Goal: Navigation & Orientation: Locate item on page

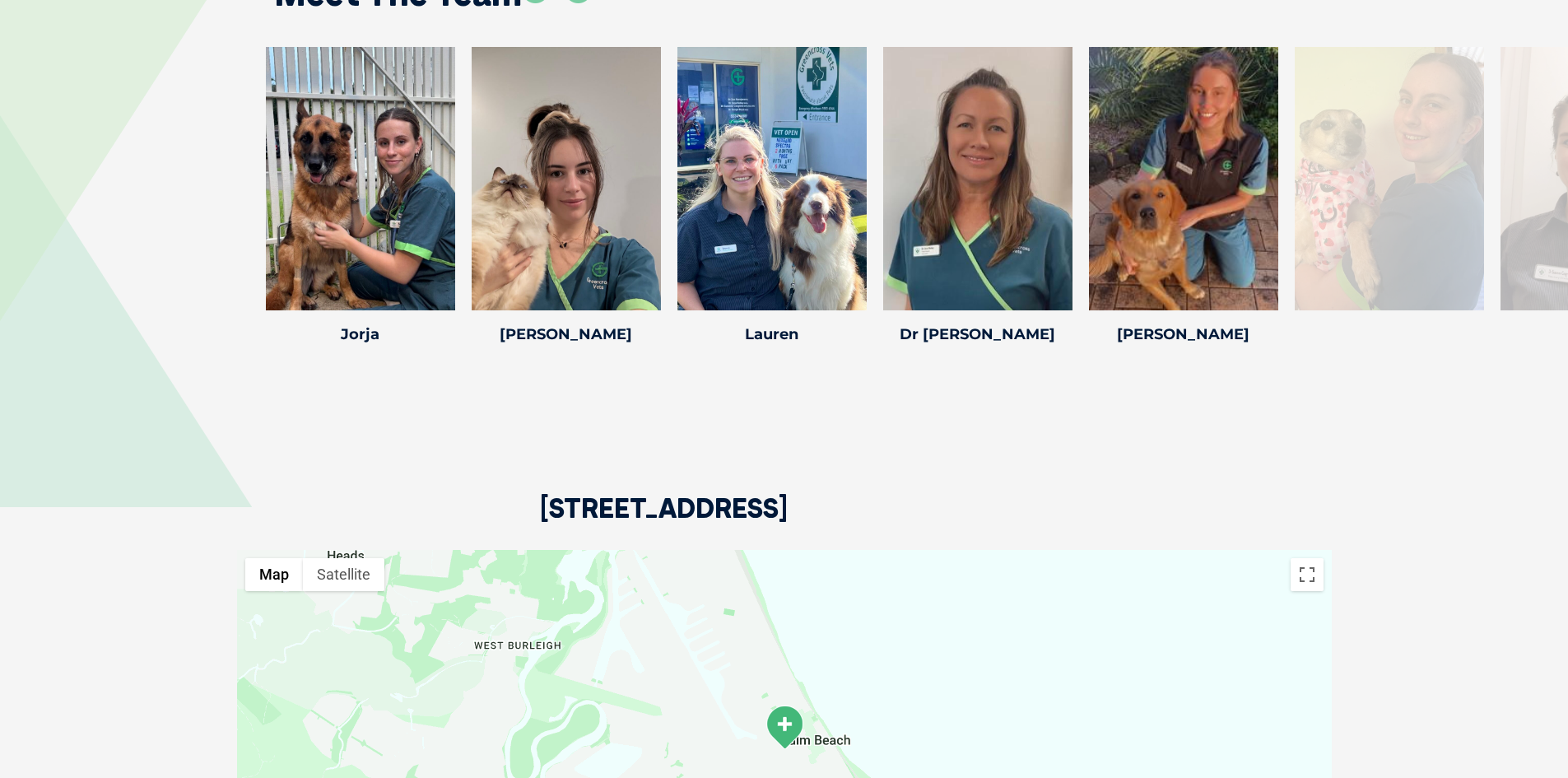
scroll to position [2223, 0]
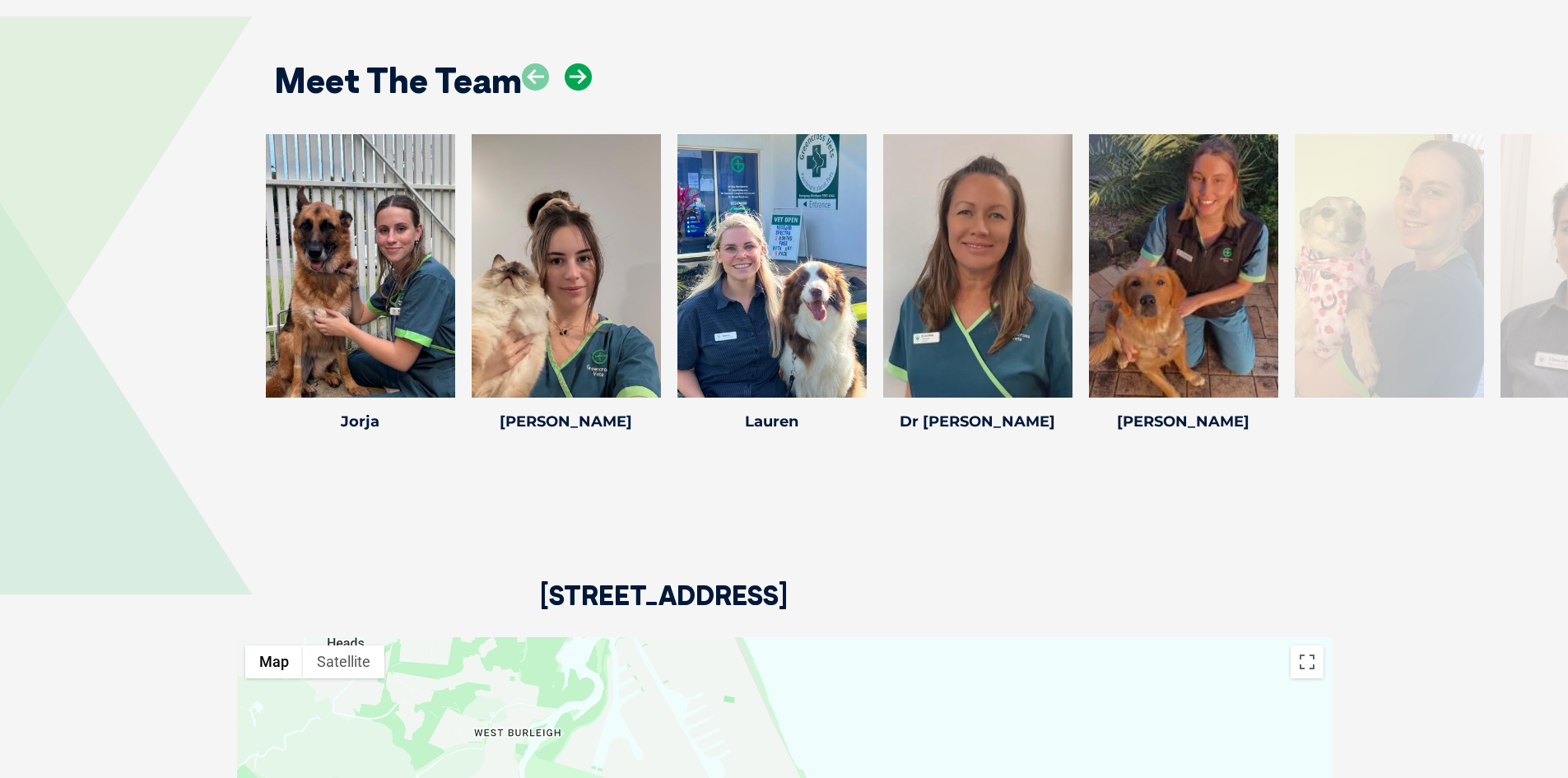
click at [578, 71] on icon at bounding box center [578, 77] width 27 height 27
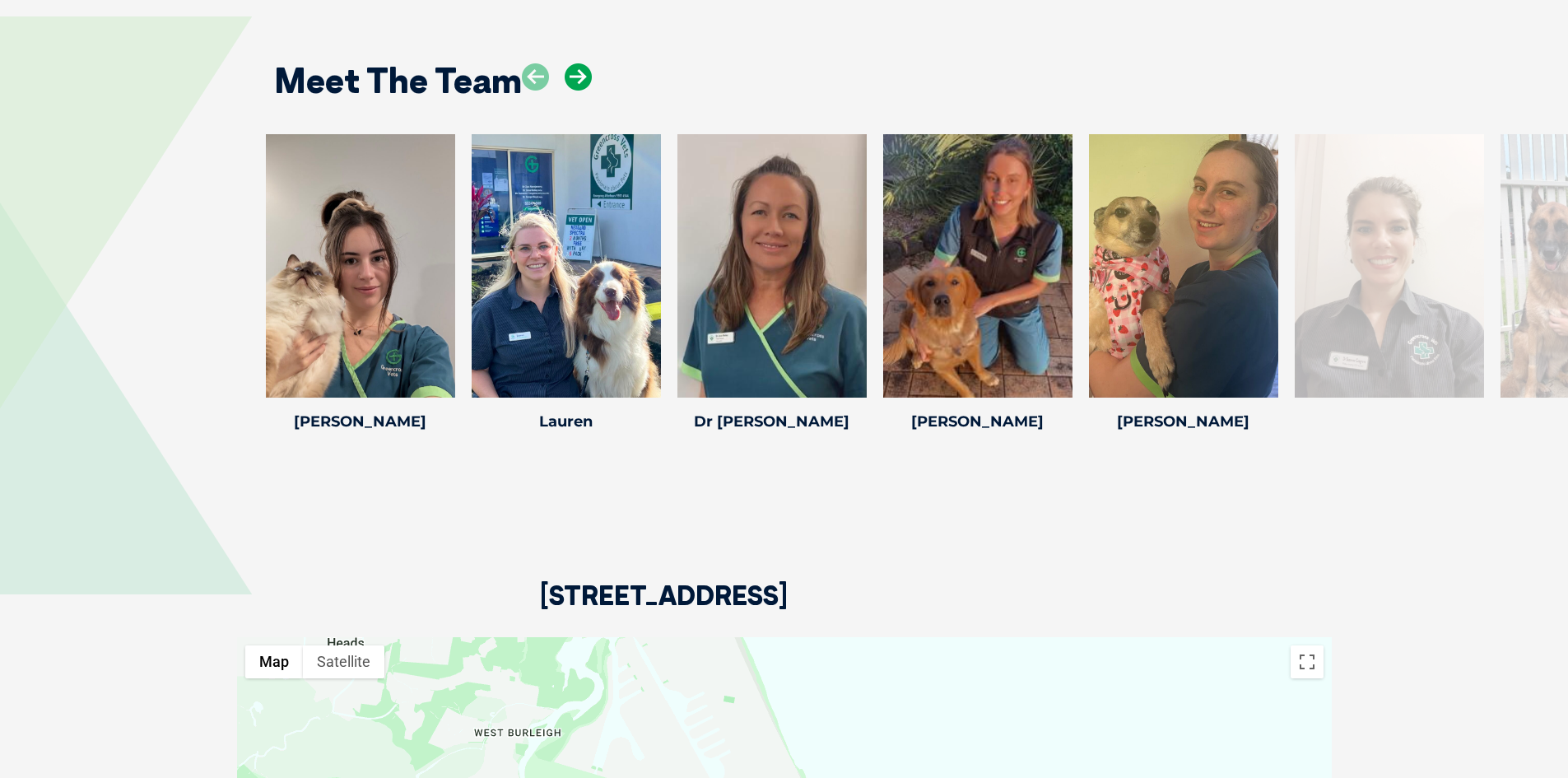
click at [578, 71] on icon at bounding box center [578, 77] width 27 height 27
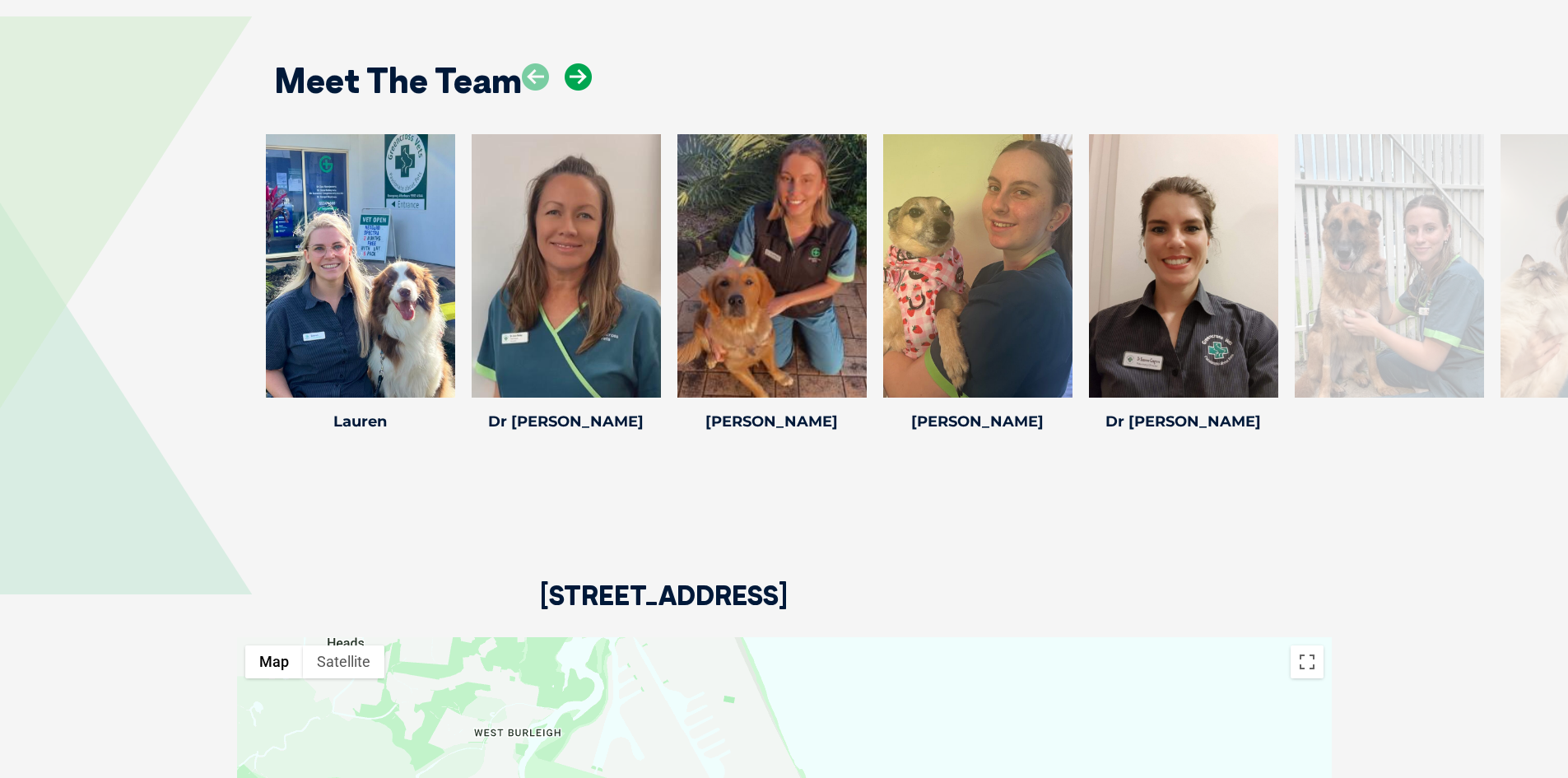
click at [578, 71] on icon at bounding box center [578, 77] width 27 height 27
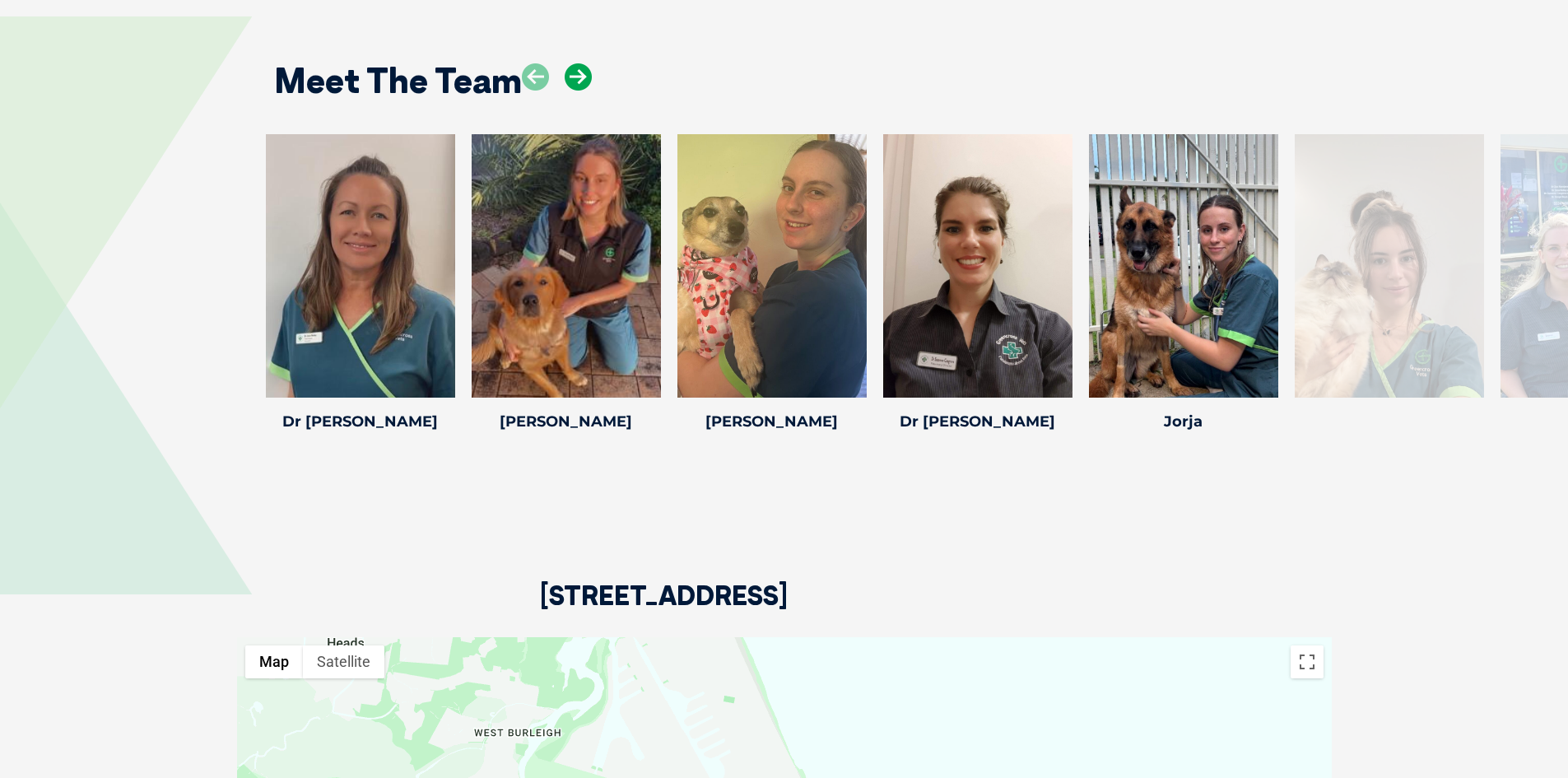
click at [578, 71] on icon at bounding box center [578, 77] width 27 height 27
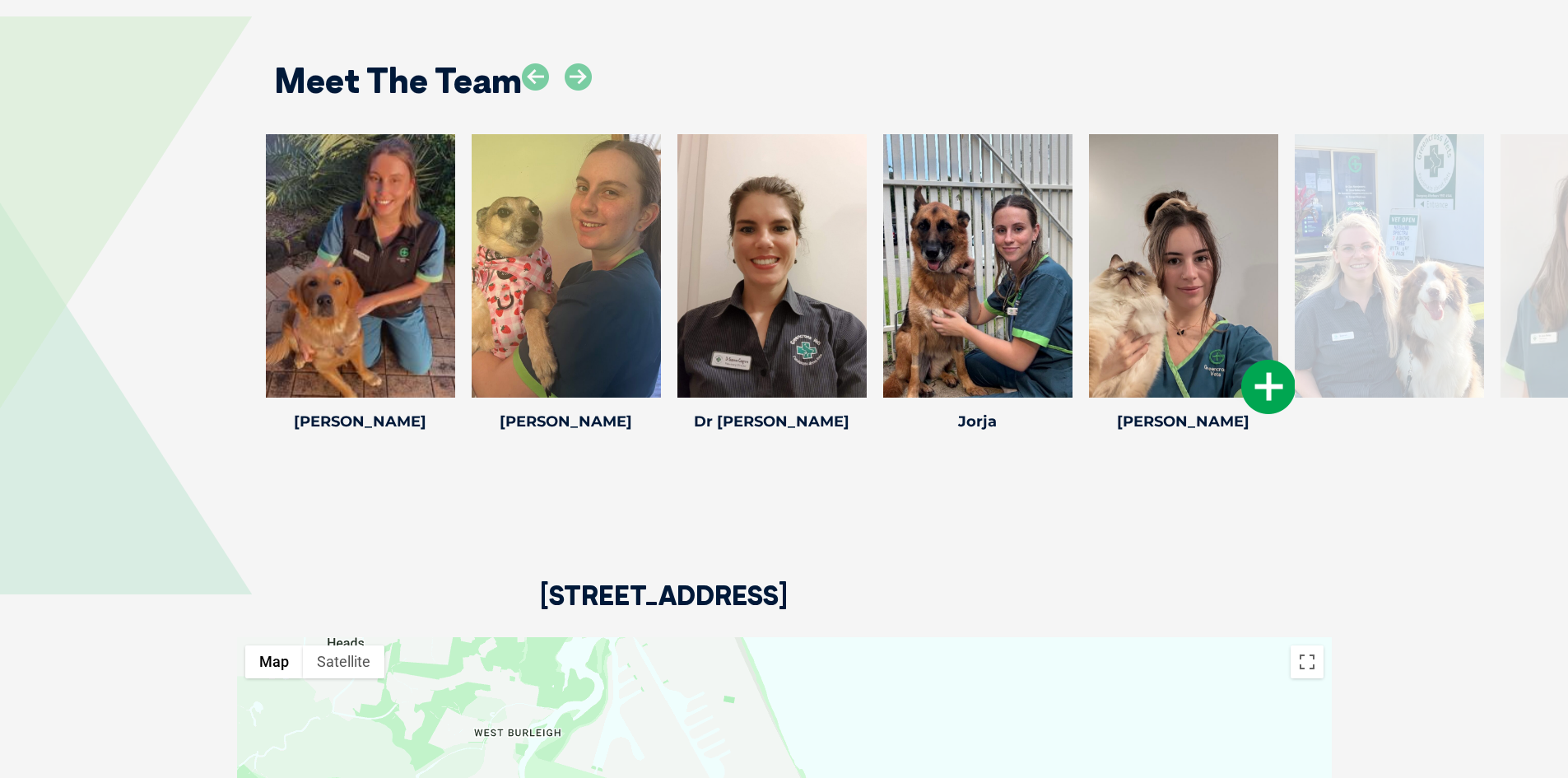
click at [1192, 257] on div at bounding box center [1184, 265] width 190 height 263
click at [1261, 384] on icon at bounding box center [1268, 386] width 54 height 54
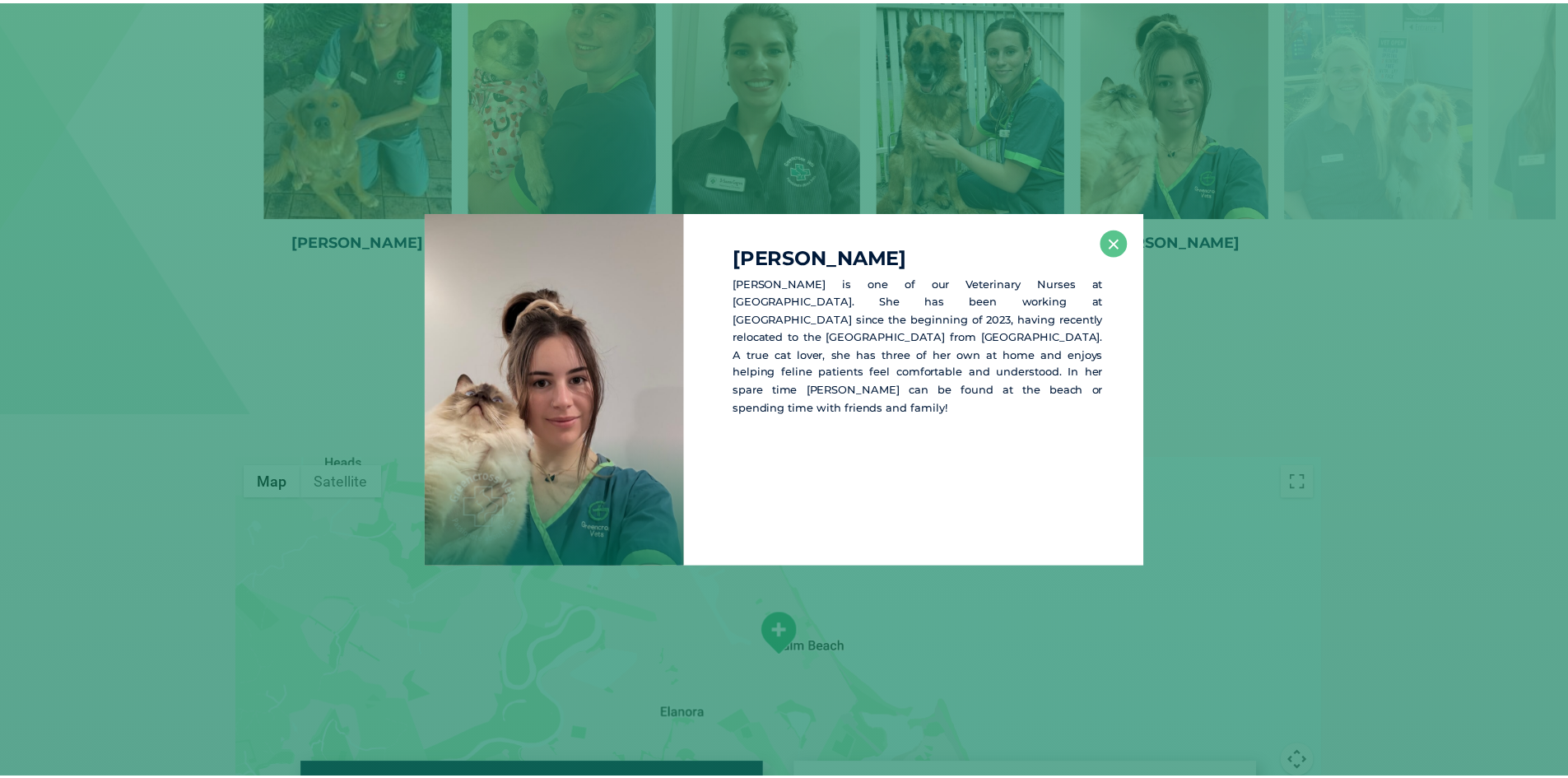
scroll to position [2405, 0]
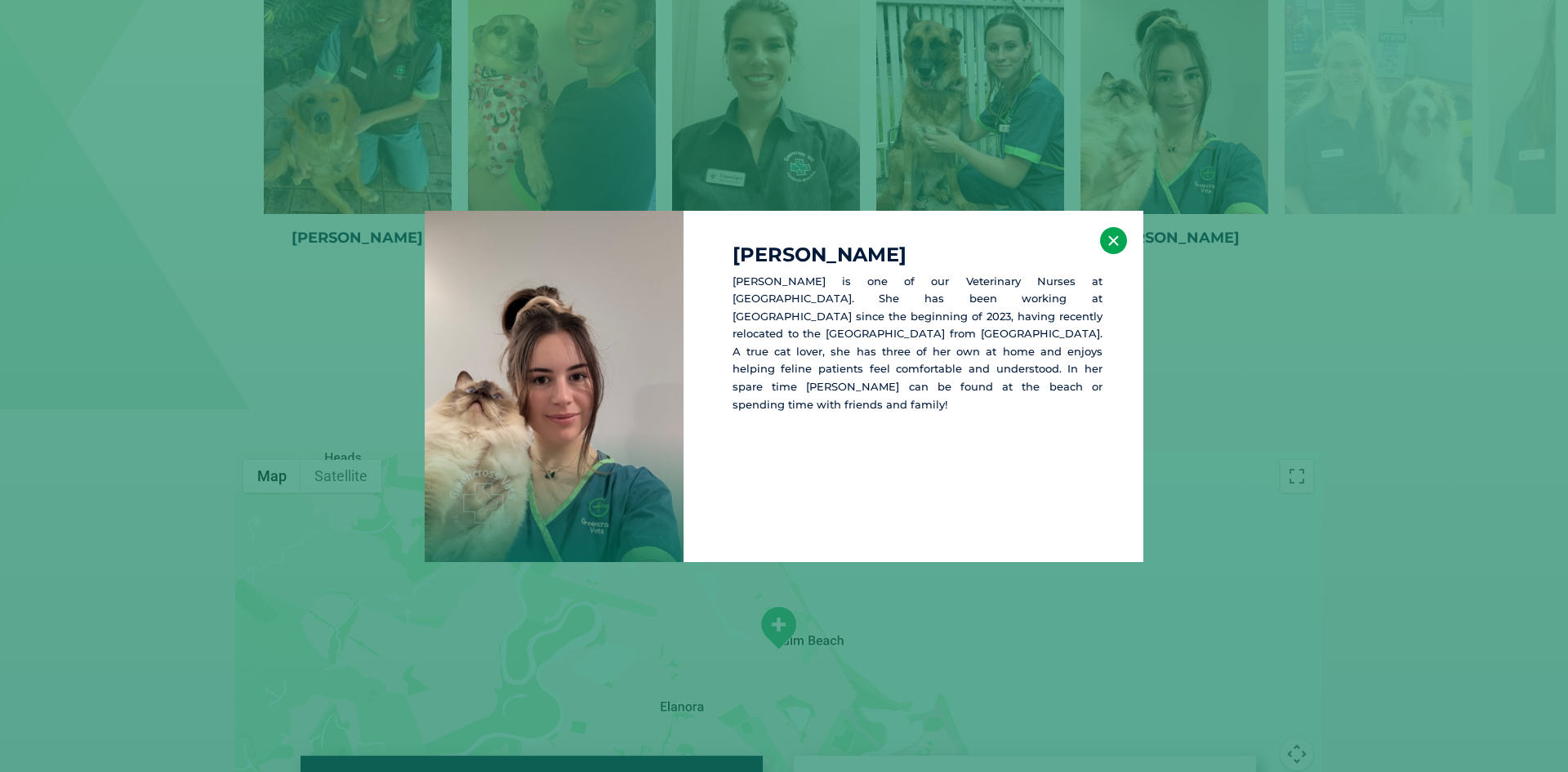
click at [1112, 241] on button "×" at bounding box center [1114, 240] width 27 height 27
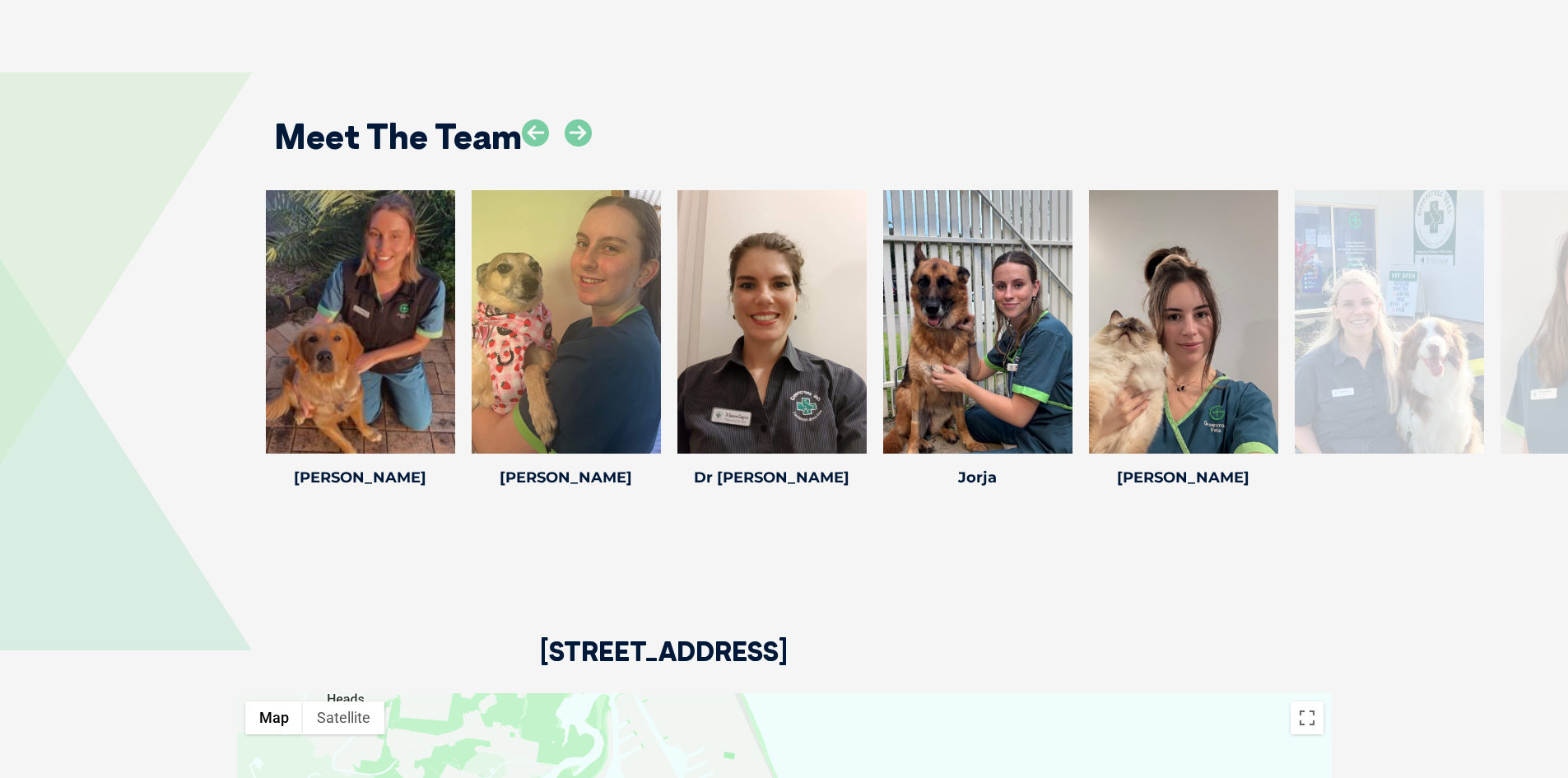
scroll to position [2158, 0]
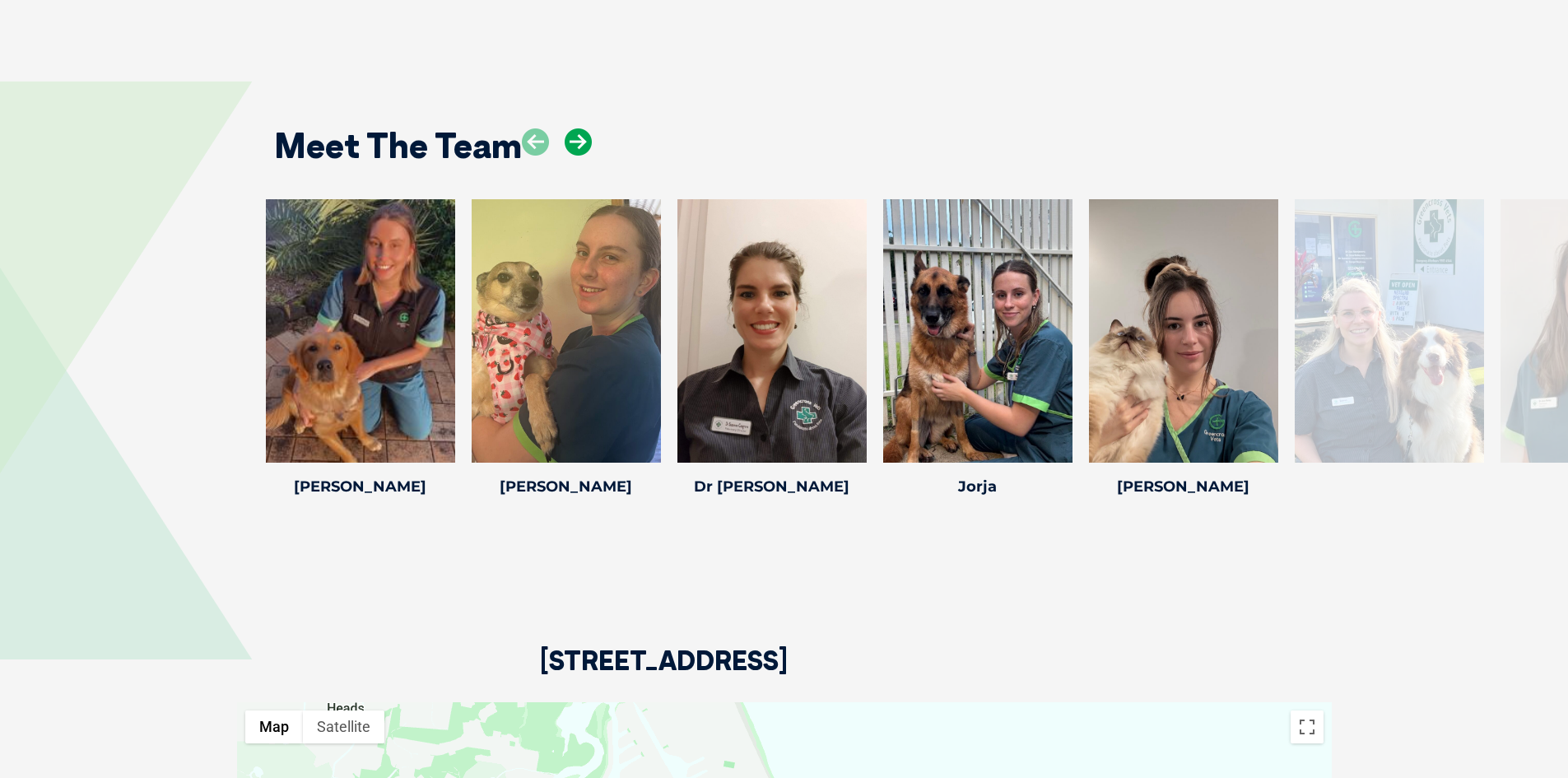
click at [577, 142] on icon at bounding box center [578, 142] width 27 height 27
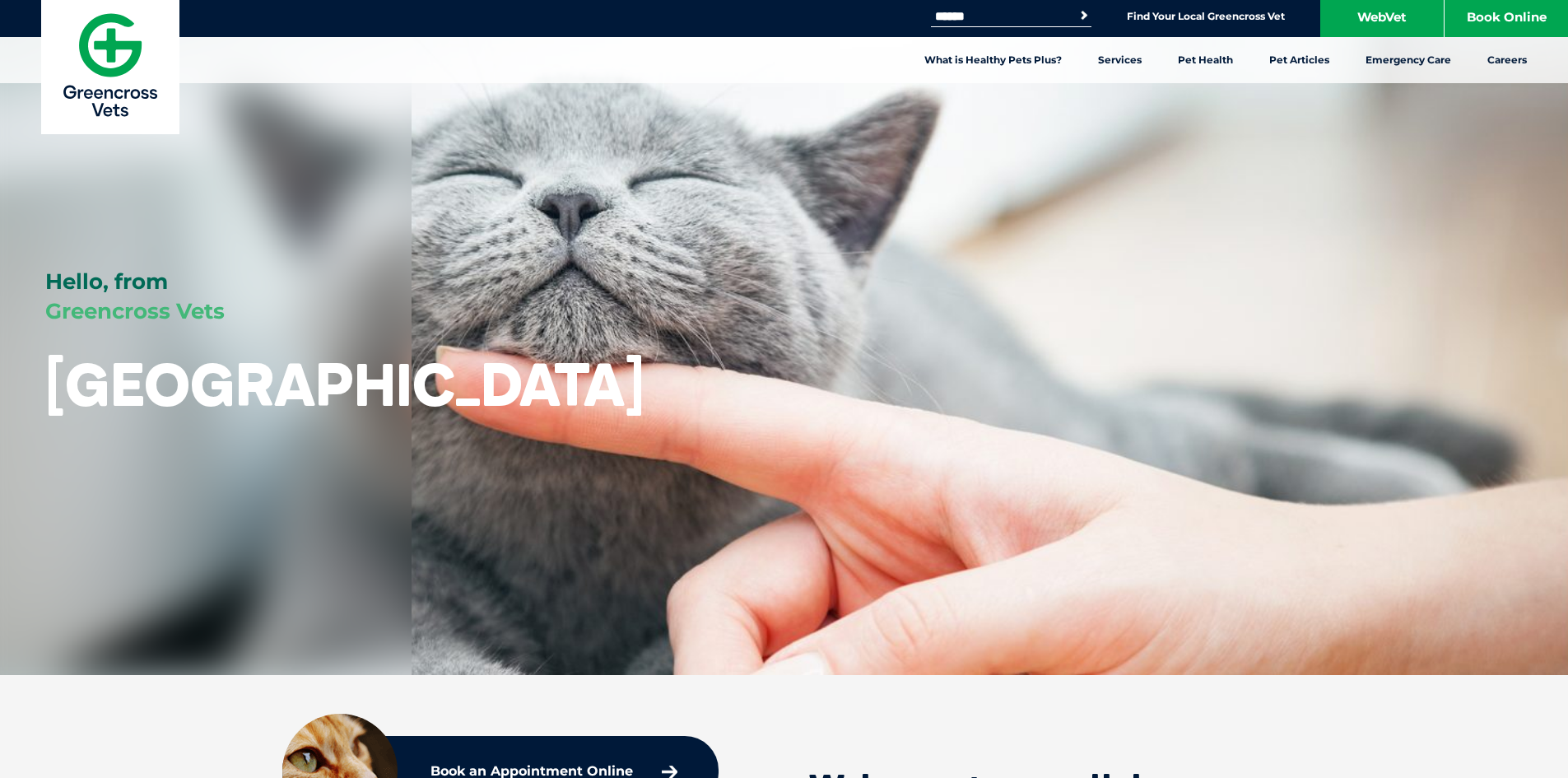
scroll to position [0, 0]
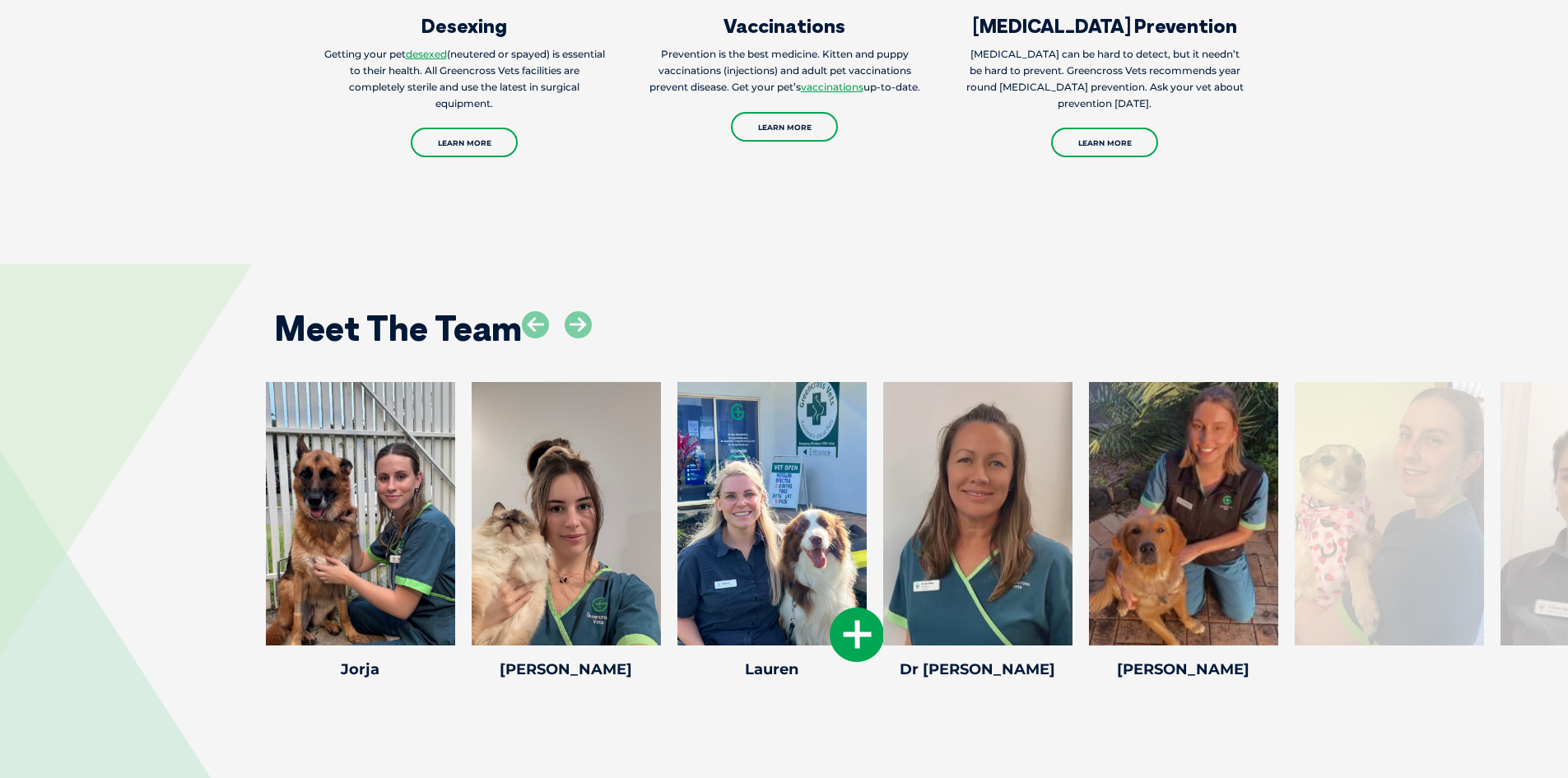
scroll to position [1976, 0]
click at [574, 334] on icon at bounding box center [578, 323] width 27 height 27
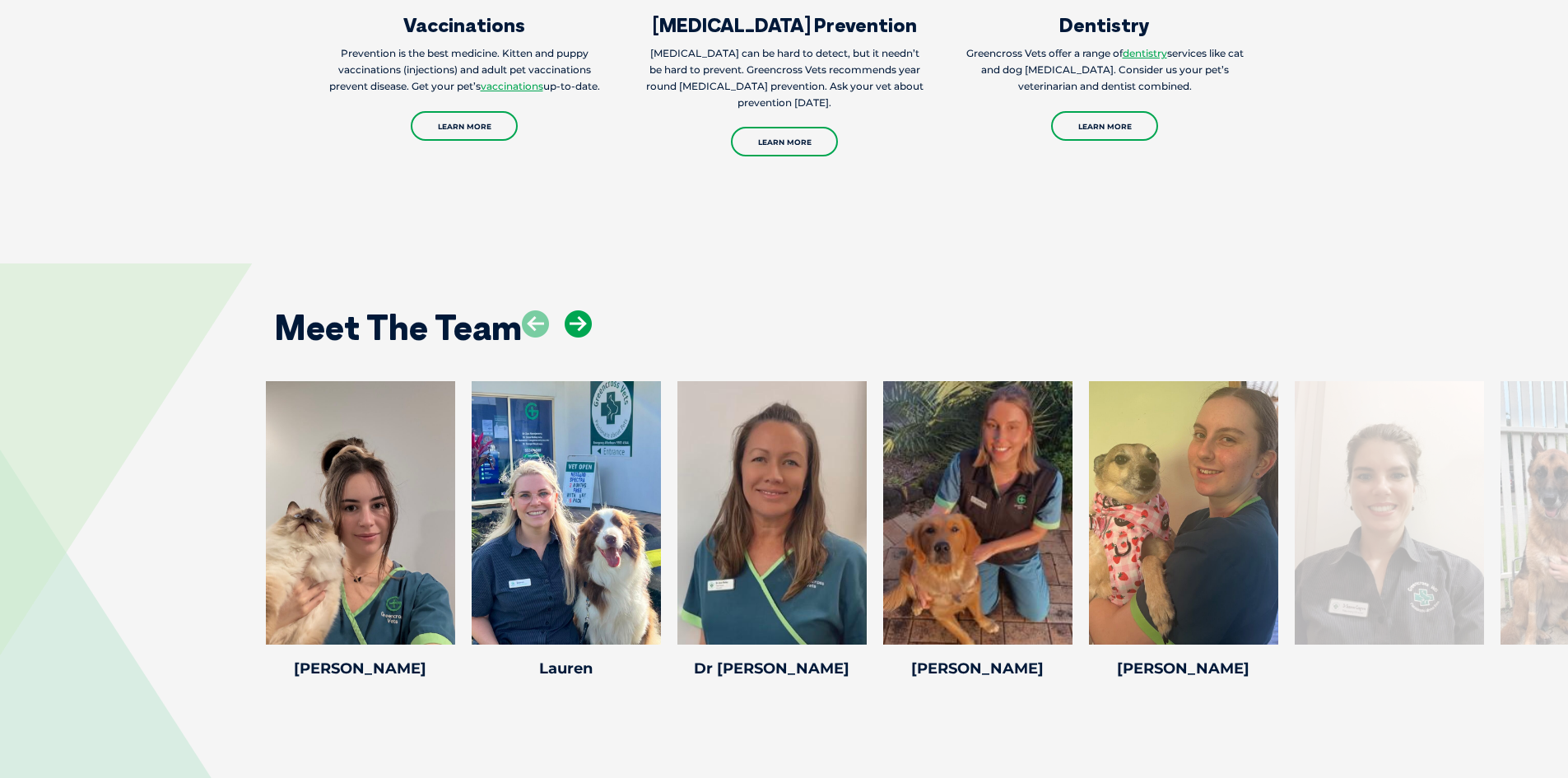
click at [574, 334] on icon at bounding box center [578, 323] width 27 height 27
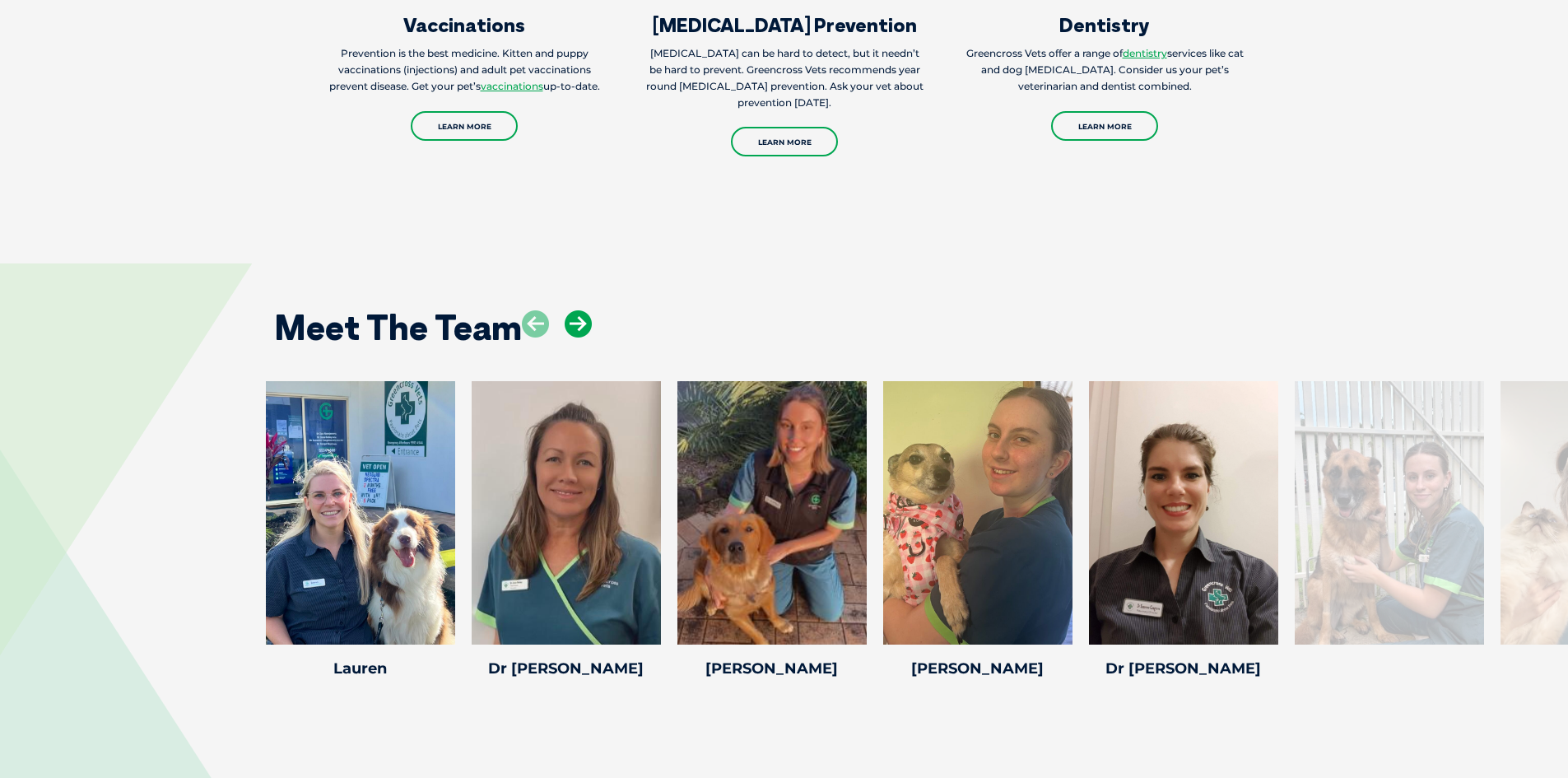
click at [574, 334] on icon at bounding box center [578, 323] width 27 height 27
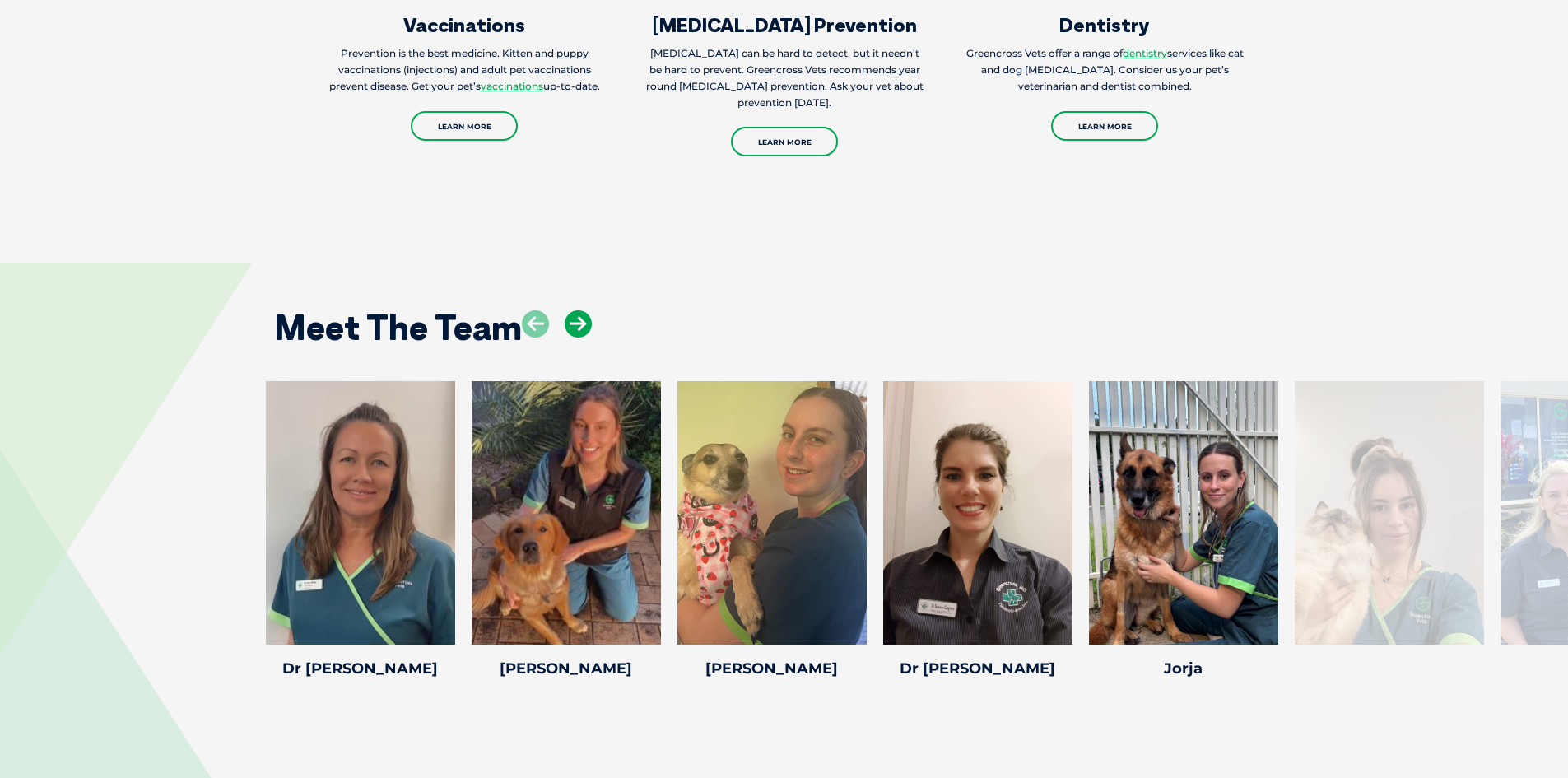
click at [574, 334] on icon at bounding box center [578, 323] width 27 height 27
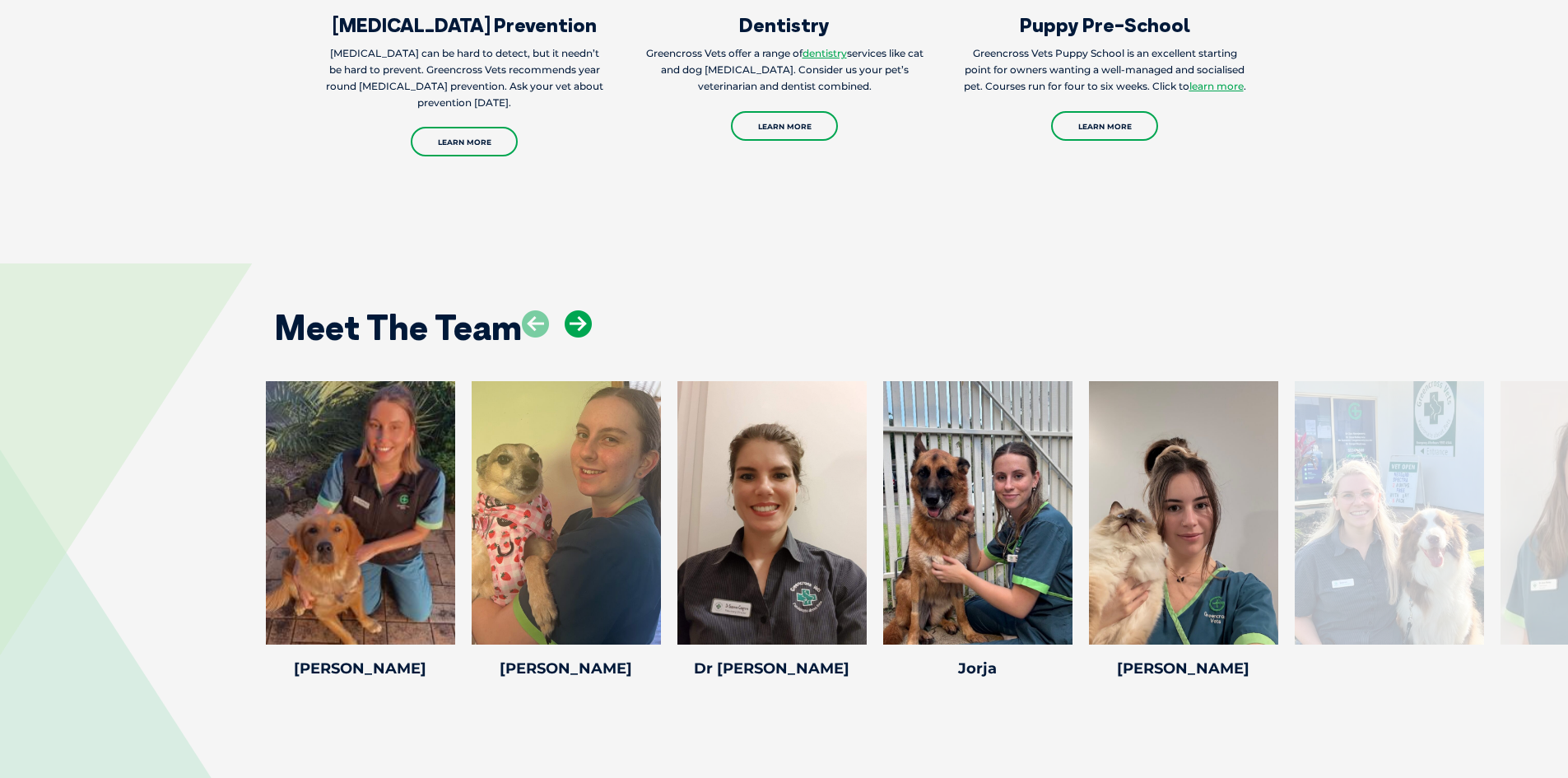
click at [574, 334] on icon at bounding box center [578, 323] width 27 height 27
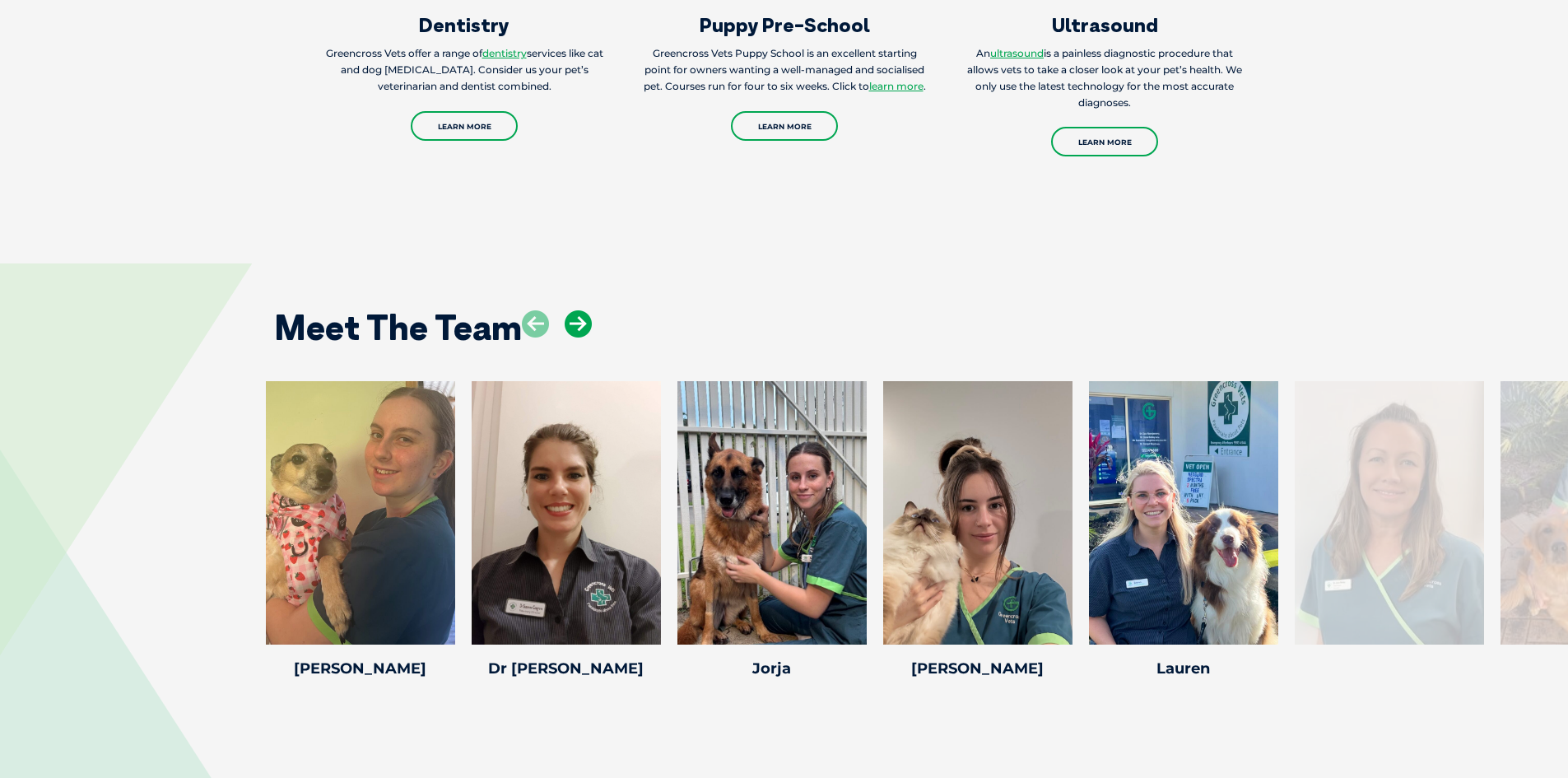
click at [574, 334] on icon at bounding box center [578, 323] width 27 height 27
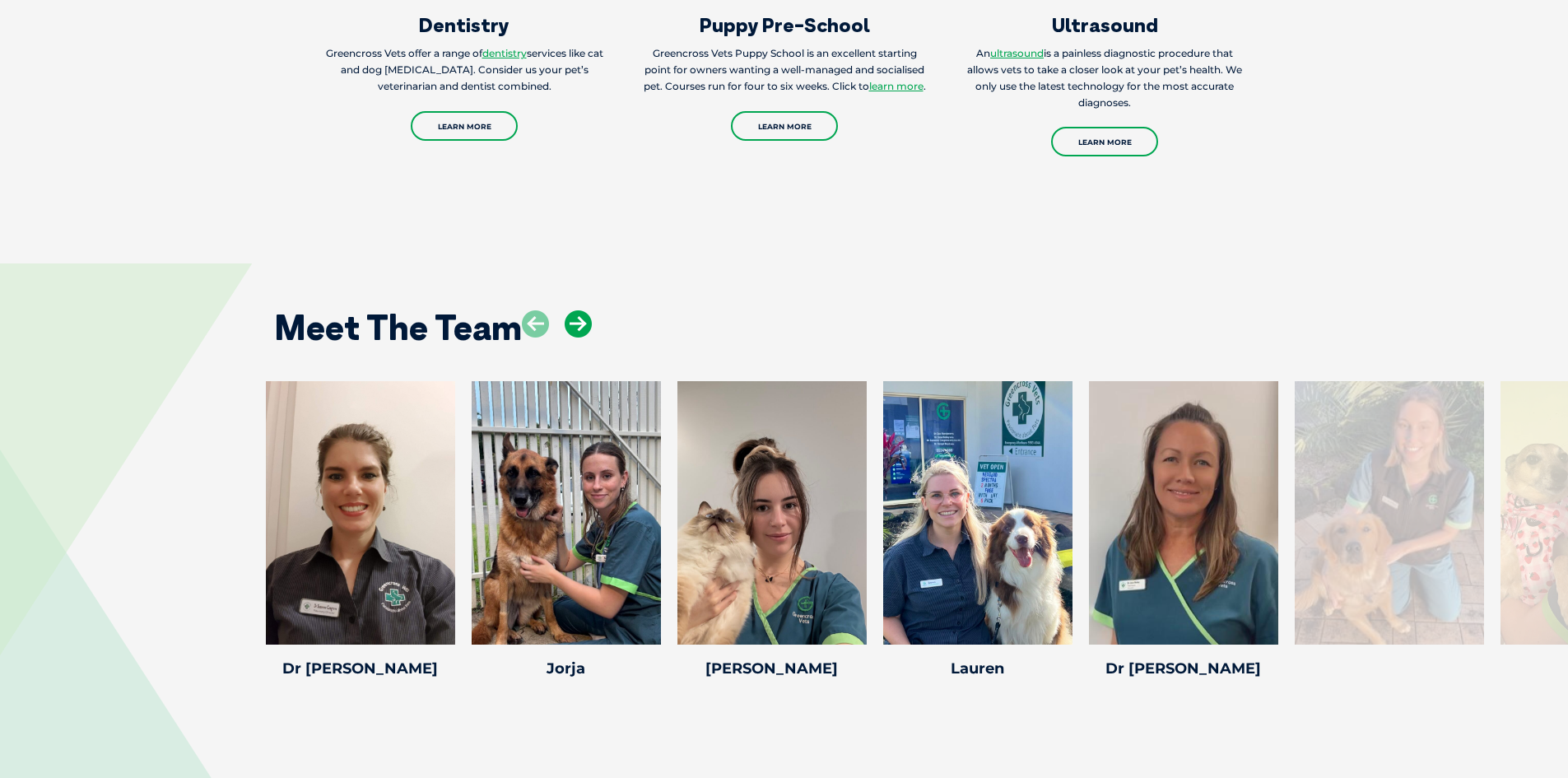
click at [574, 334] on icon at bounding box center [578, 323] width 27 height 27
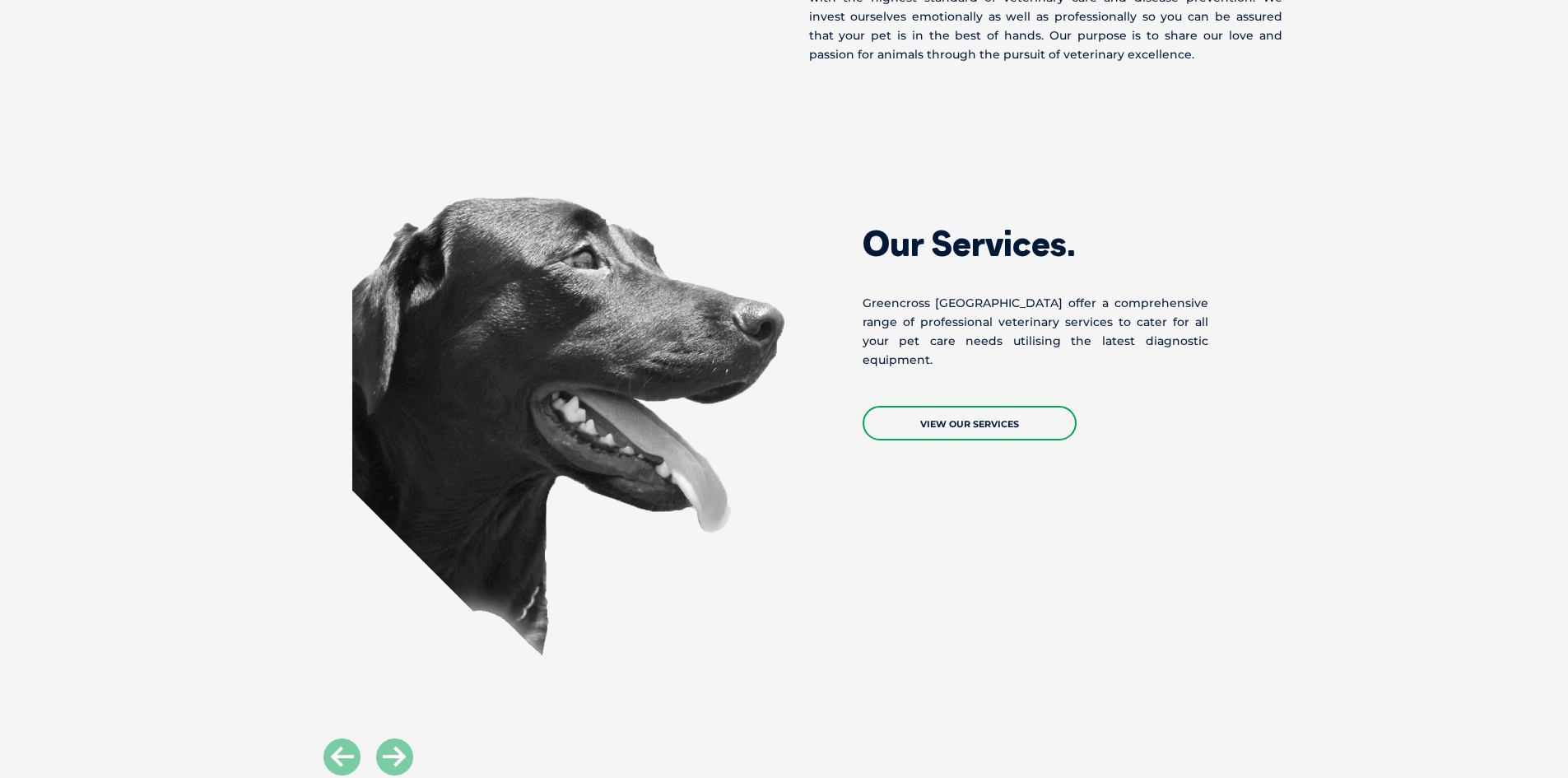
scroll to position [576, 0]
